Goal: Communication & Community: Ask a question

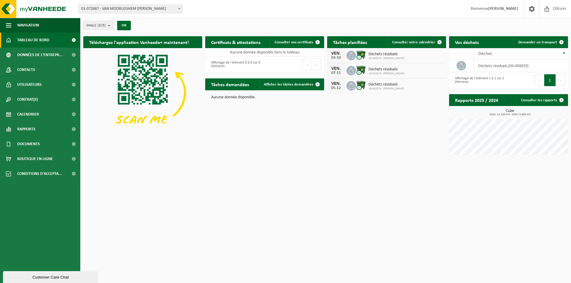
click at [378, 57] on span "10-910274 - VANMOORLEGHEM FRANCOIS E.M" at bounding box center [386, 59] width 36 height 4
click at [438, 40] on span at bounding box center [440, 42] width 12 height 12
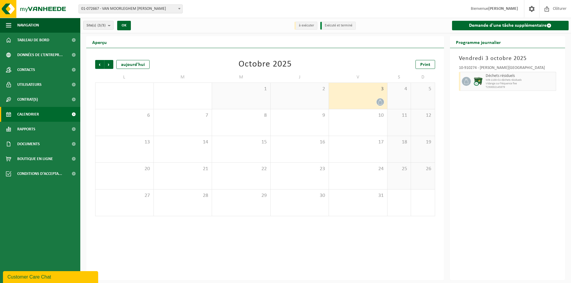
click at [382, 101] on icon at bounding box center [380, 102] width 5 height 5
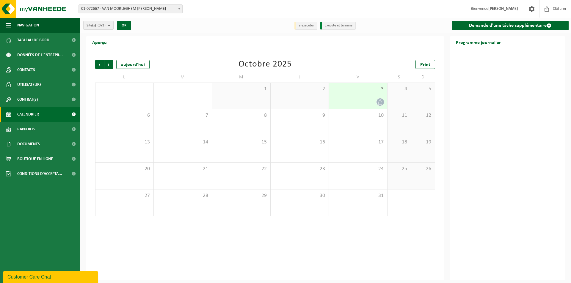
click at [382, 101] on icon at bounding box center [380, 102] width 5 height 5
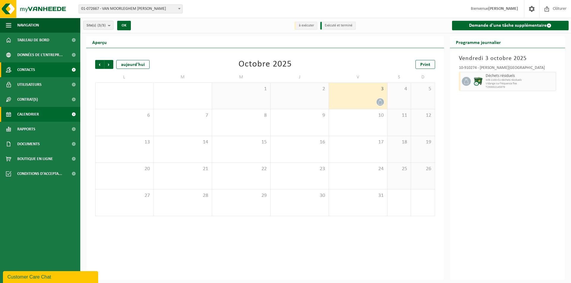
click at [15, 71] on link "Contacts" at bounding box center [40, 69] width 80 height 15
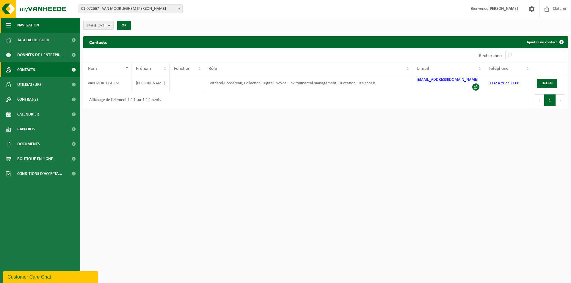
click at [24, 25] on span "Navigation" at bounding box center [28, 25] width 22 height 15
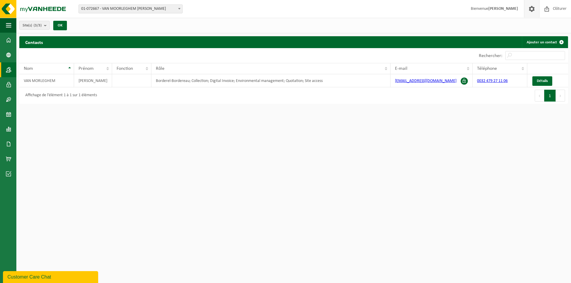
click at [530, 11] on span at bounding box center [531, 9] width 9 height 18
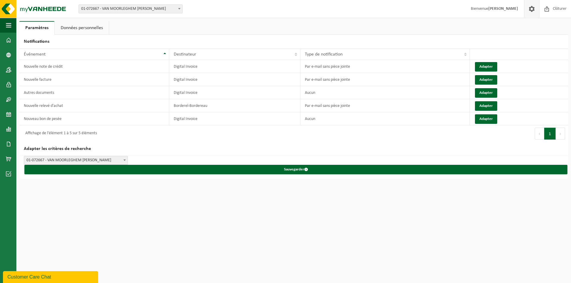
click at [93, 29] on link "Données personnelles" at bounding box center [82, 28] width 54 height 14
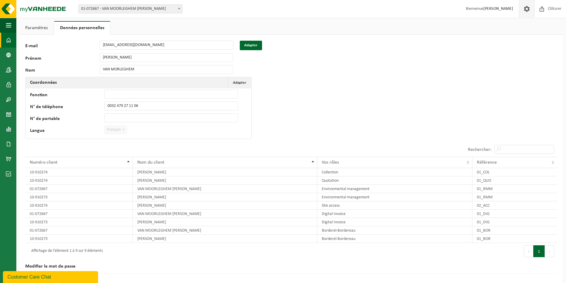
click at [12, 40] on link "Tableau de bord" at bounding box center [8, 40] width 16 height 15
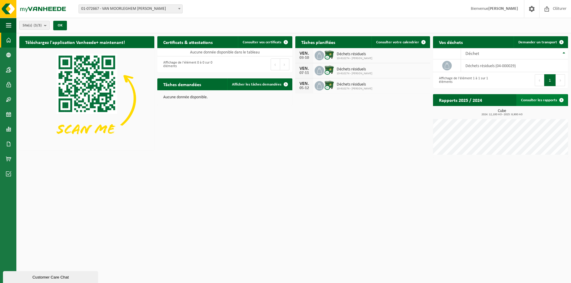
click at [561, 101] on span at bounding box center [561, 100] width 12 height 12
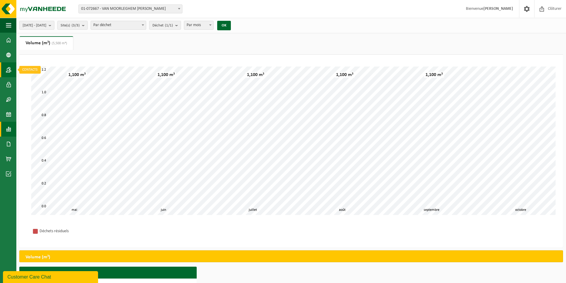
click at [10, 68] on span at bounding box center [8, 69] width 5 height 15
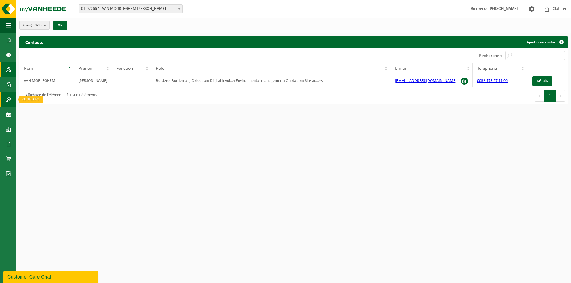
click at [6, 101] on span at bounding box center [8, 99] width 5 height 15
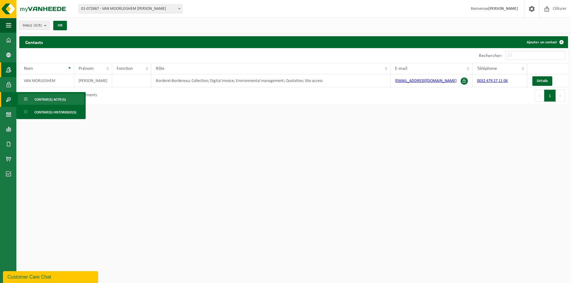
click at [45, 100] on span "Contrat(s) actif(s)" at bounding box center [50, 99] width 32 height 11
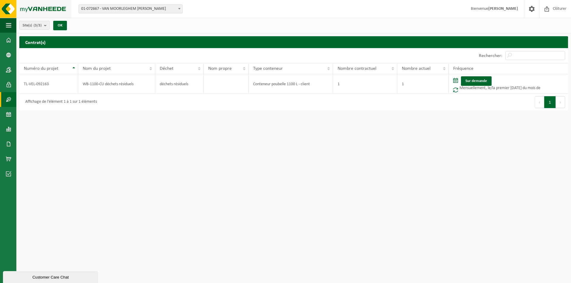
click at [32, 9] on img at bounding box center [35, 9] width 71 height 18
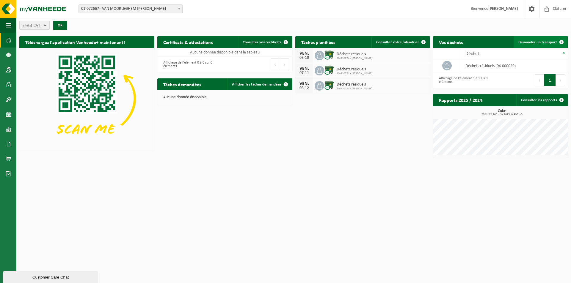
click at [562, 41] on span at bounding box center [561, 42] width 12 height 12
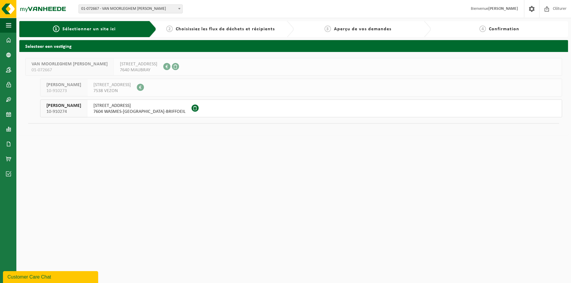
click at [52, 277] on div "Customer Care Chat" at bounding box center [50, 277] width 86 height 7
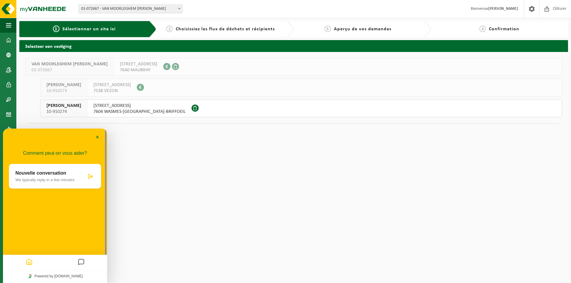
click at [92, 178] on icon at bounding box center [90, 177] width 6 height 6
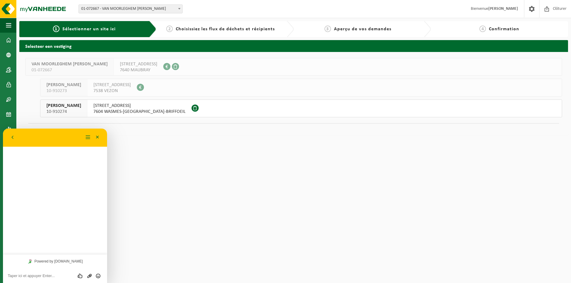
click at [49, 278] on textarea at bounding box center [55, 276] width 95 height 5
type textarea "bonjour, personne n'est venu vidé le conteneur ce jour comme prévu tous les pre…"
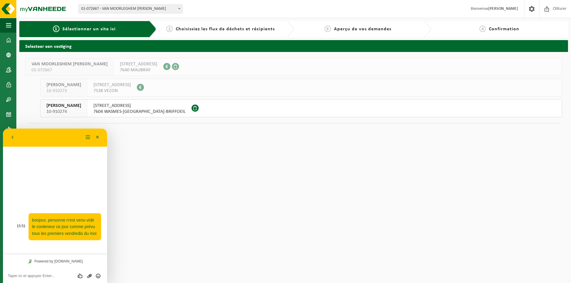
click at [90, 233] on span "bonjour, personne n'est venu vidé le conteneur ce jour comme prévu tous les pre…" at bounding box center [64, 227] width 65 height 18
click at [97, 233] on p "bonjour, personne n'est venu vidé le conteneur ce jour comme prévu tous les pre…" at bounding box center [64, 227] width 65 height 20
click at [97, 234] on p "bonjour, personne n'est venu vidé le conteneur ce jour comme prévu tous les pre…" at bounding box center [64, 227] width 65 height 20
click at [88, 229] on span "bonjour, personne n'est venu vidé le conteneur ce jour comme prévu tous les pre…" at bounding box center [64, 227] width 65 height 18
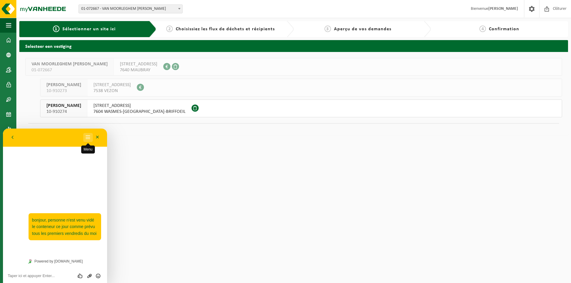
click at [89, 138] on button "Menu" at bounding box center [88, 137] width 10 height 9
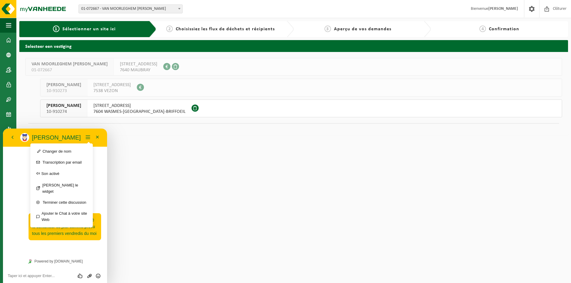
click at [14, 178] on div "15:51 bonjour, personne n'est venu vidé le conteneur ce jour comme prévu tous l…" at bounding box center [55, 201] width 104 height 108
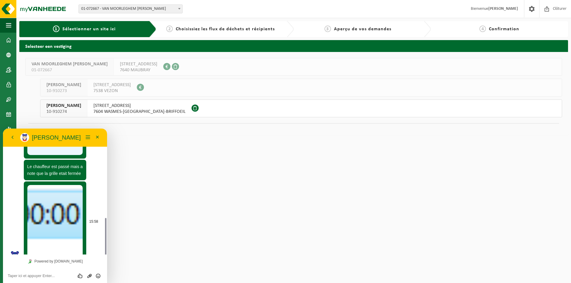
scroll to position [194, 0]
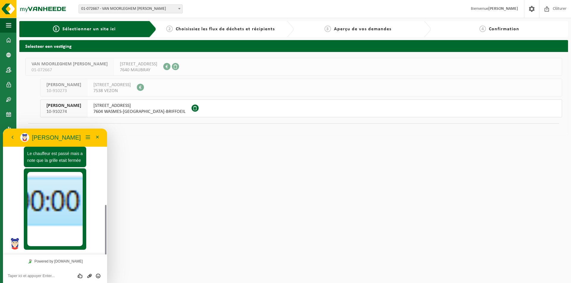
click at [41, 277] on textarea at bounding box center [55, 276] width 95 height 5
type textarea "i"
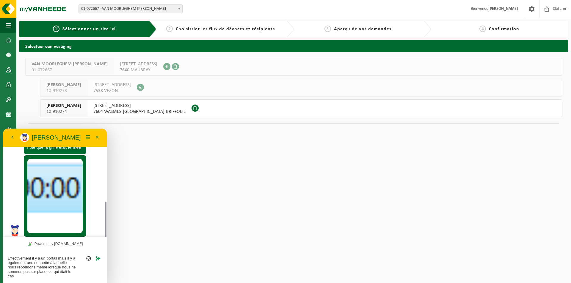
scroll to position [211, 0]
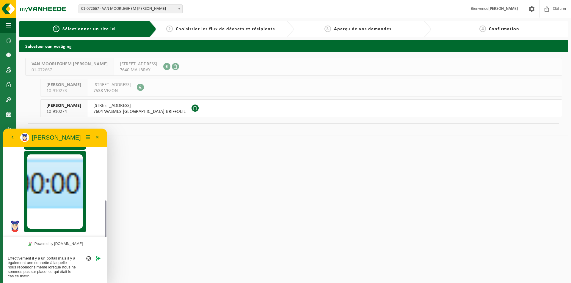
type textarea "Effectivement il y a un portail mais il y a également une sonnette à laquelle n…"
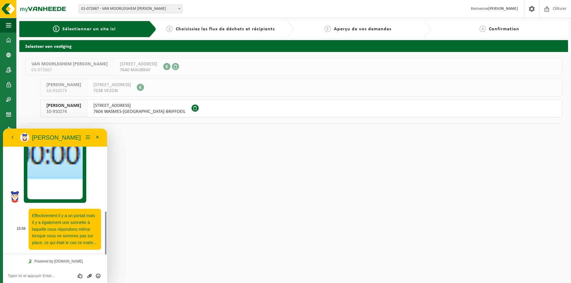
scroll to position [181, 0]
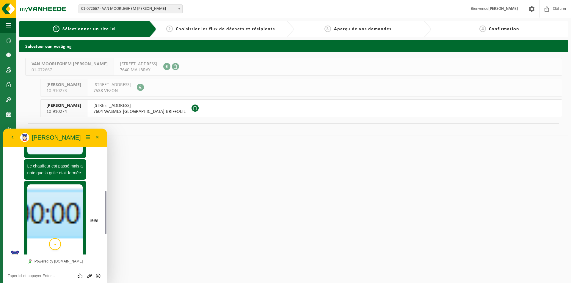
click at [64, 216] on img at bounding box center [55, 222] width 56 height 74
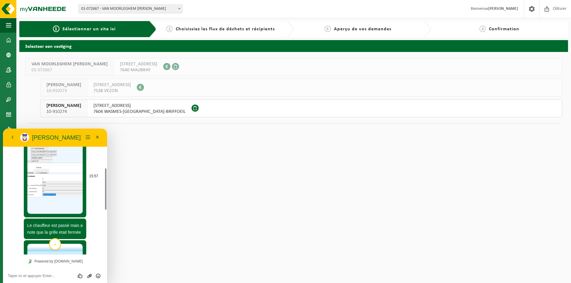
click at [69, 168] on img at bounding box center [55, 177] width 56 height 74
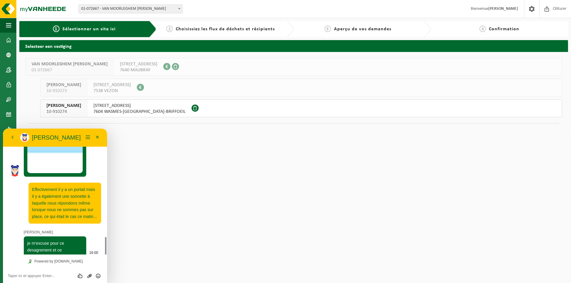
scroll to position [288, 0]
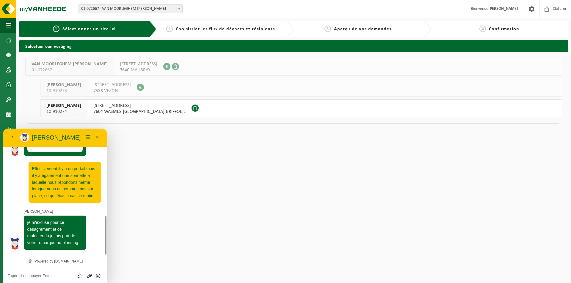
click at [21, 276] on textarea at bounding box center [55, 276] width 95 height 5
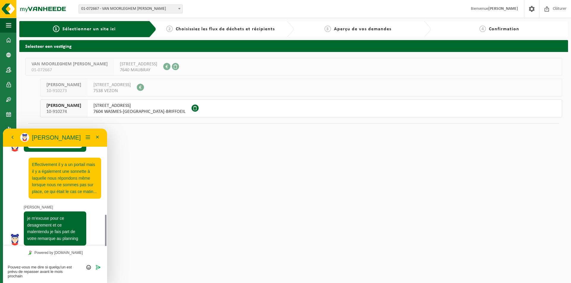
scroll to position [296, 0]
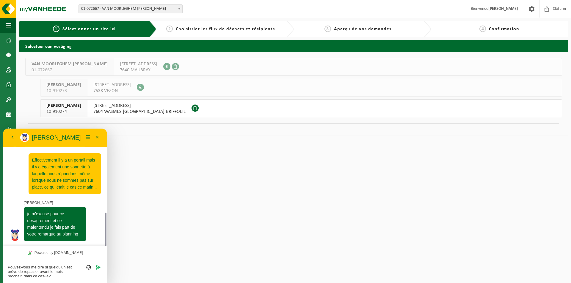
type textarea "Pouvez-vous me dire si quelqu'un est prévu de repasser avant le mois prochain d…"
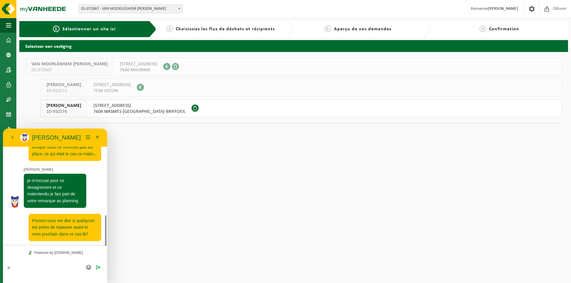
type textarea "µ"
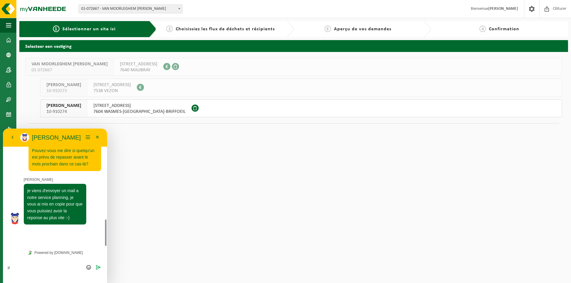
scroll to position [383, 0]
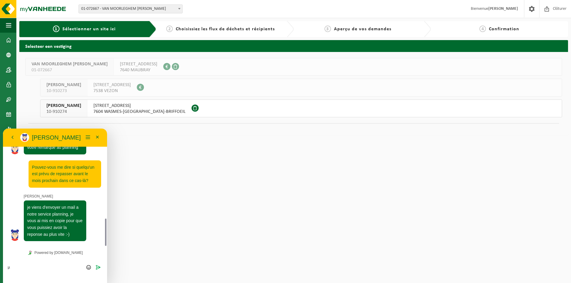
click at [61, 269] on textarea "µ" at bounding box center [55, 271] width 95 height 13
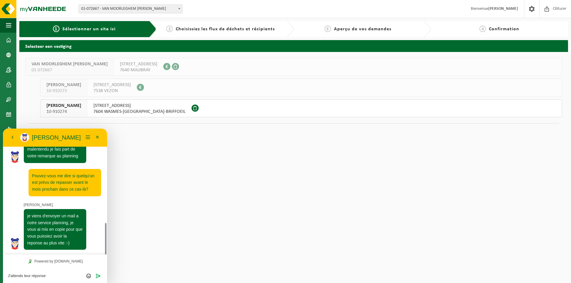
click at [8, 276] on textarea "J'attends leur réponse" at bounding box center [55, 276] width 95 height 5
click at [36, 278] on textarea "Merci, J'attends leur réponse" at bounding box center [55, 276] width 95 height 5
type textarea "Merci, J'attends donc leur réponse"
click at [68, 278] on textarea "Merci, J'attends donc leur réponse" at bounding box center [55, 276] width 95 height 5
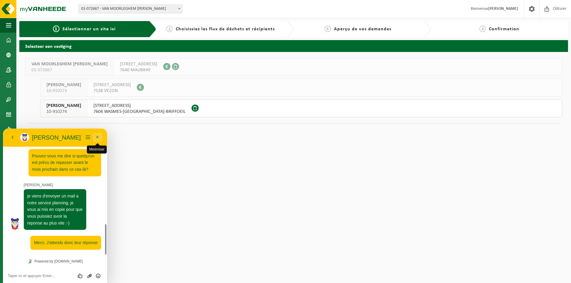
click at [97, 137] on button "Minimiser" at bounding box center [98, 137] width 10 height 9
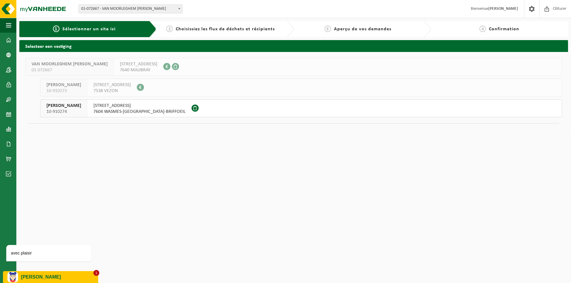
click at [38, 277] on p "Aurélie" at bounding box center [57, 277] width 73 height 5
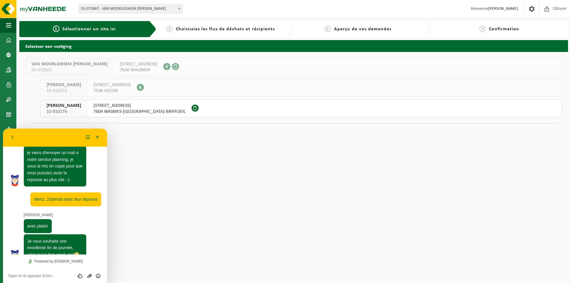
scroll to position [467, 0]
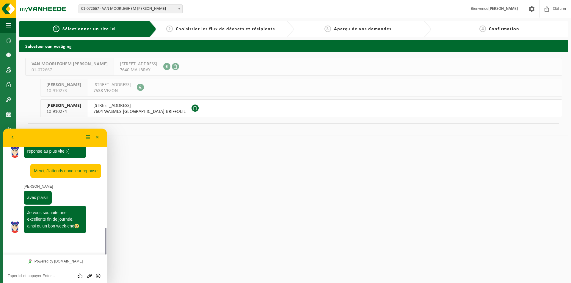
click at [18, 276] on textarea at bounding box center [55, 276] width 95 height 5
type textarea "merci, à vous aussi"
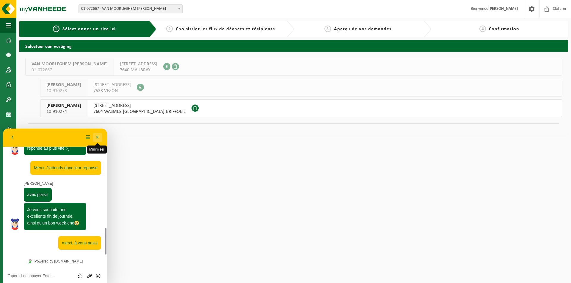
click at [96, 134] on button "Minimiser" at bounding box center [98, 137] width 10 height 9
